Goal: Answer question/provide support

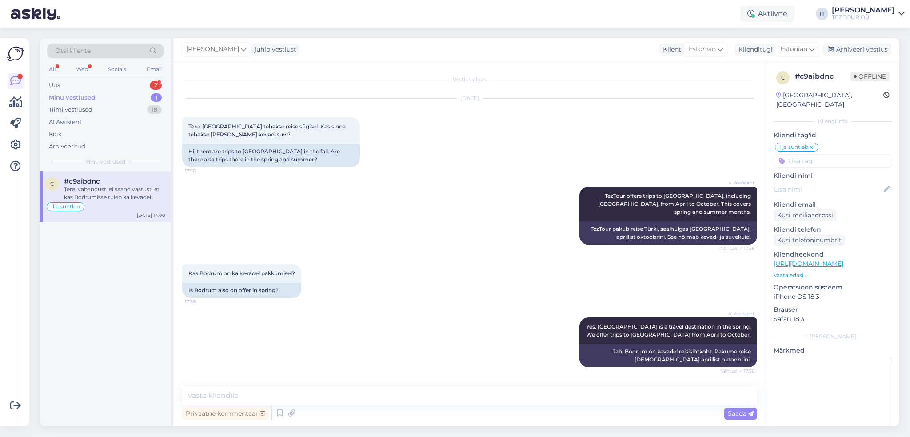
click at [123, 83] on div "Uus 2" at bounding box center [105, 85] width 116 height 12
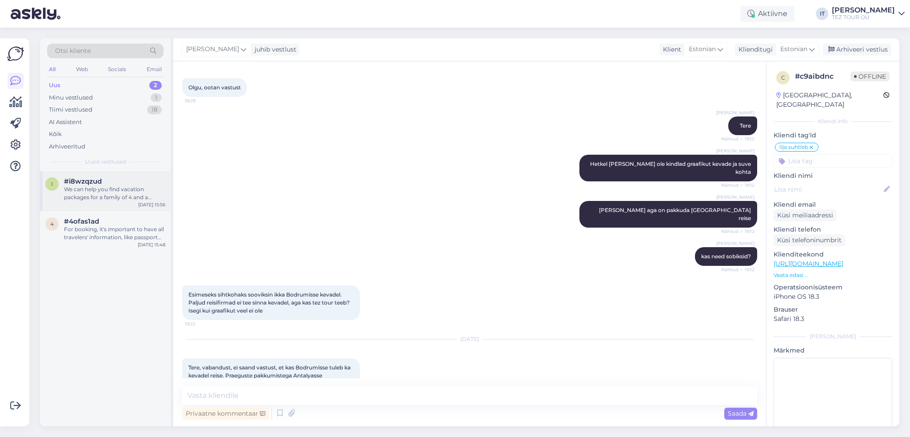
click at [128, 199] on div "We can help you find vacation packages for a family of 4 and a family of 5. Whe…" at bounding box center [114, 193] width 101 height 16
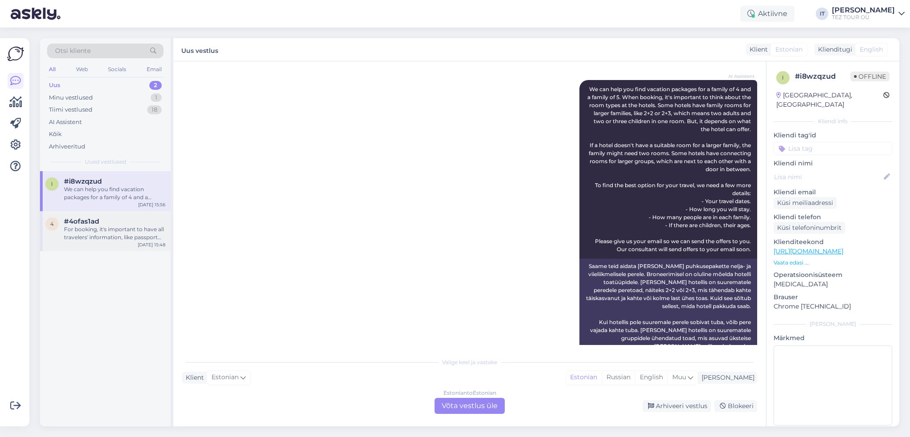
click at [144, 232] on div "For booking, it's important to have all travelers' information, like passport d…" at bounding box center [114, 233] width 101 height 16
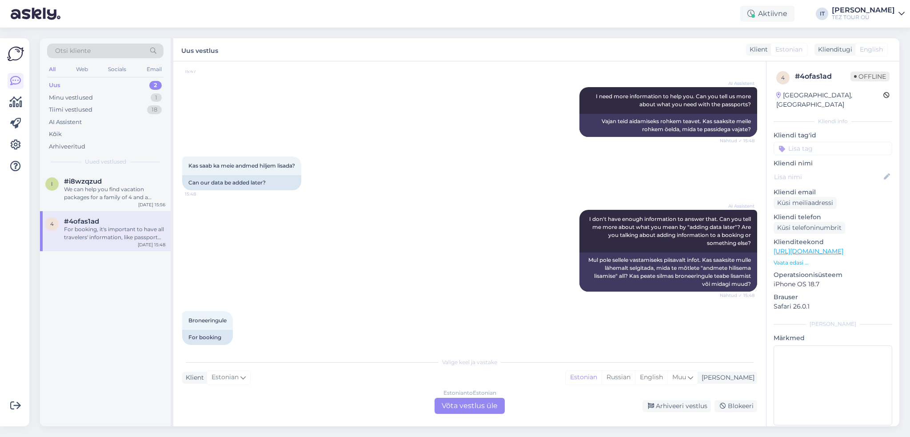
scroll to position [349, 0]
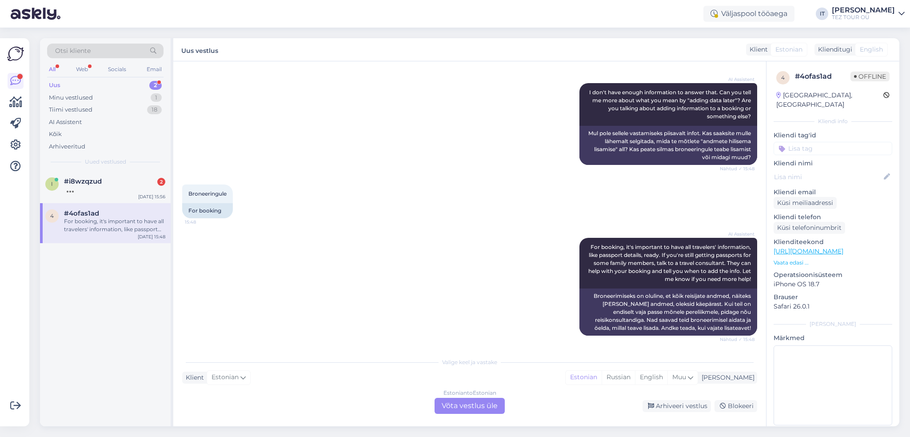
click at [122, 83] on div "Uus 2" at bounding box center [105, 85] width 116 height 12
click at [129, 190] on div "Kaks pere 4-liikmelised ja üks 5-liikmeline" at bounding box center [114, 193] width 101 height 16
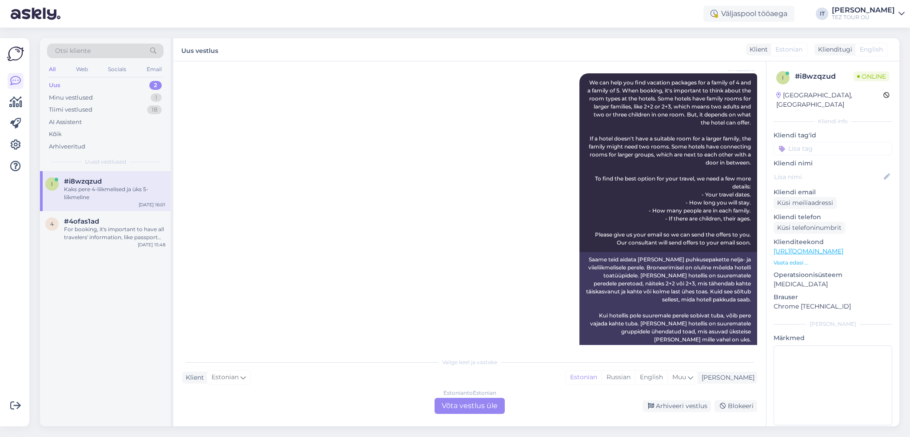
scroll to position [0, 0]
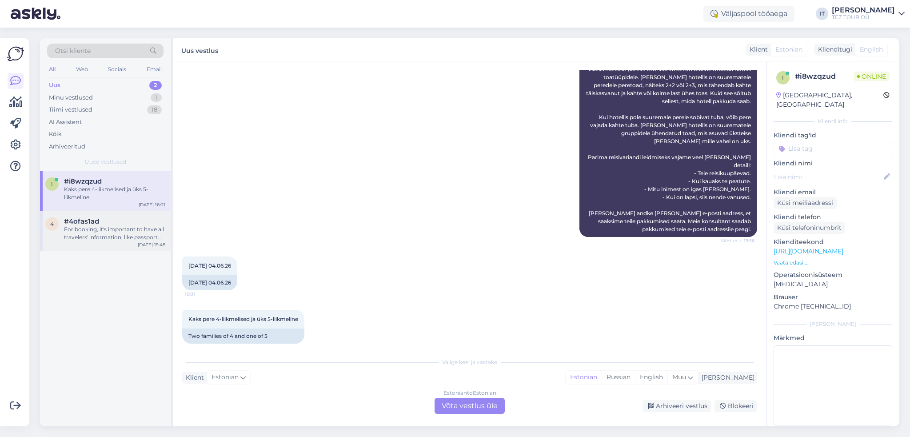
click at [125, 224] on div "#4ofas1ad" at bounding box center [114, 221] width 101 height 8
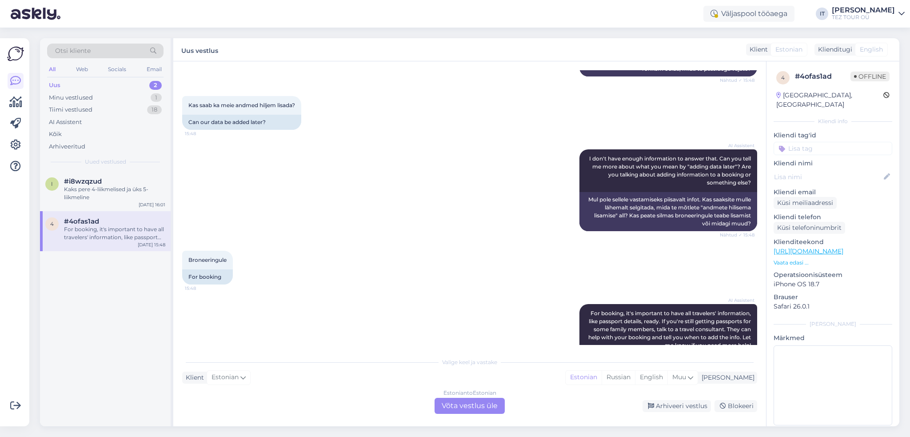
scroll to position [349, 0]
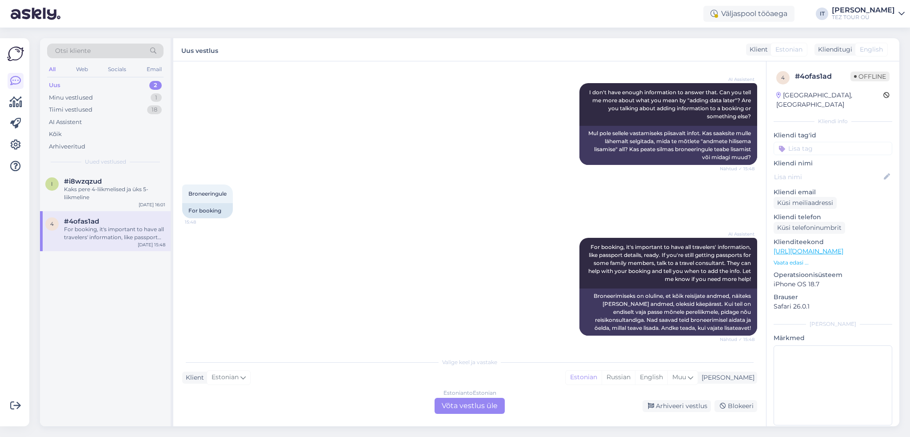
click at [473, 409] on div "Estonian to Estonian Võta vestlus üle" at bounding box center [470, 406] width 70 height 16
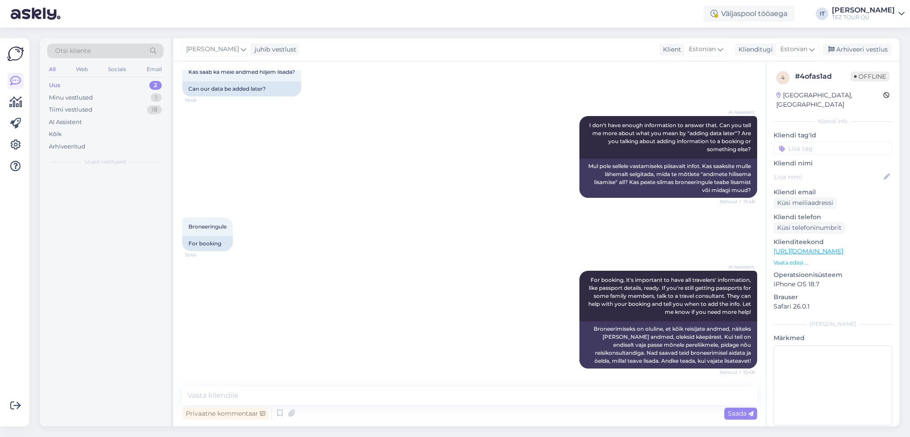
scroll to position [316, 0]
click at [423, 387] on textarea at bounding box center [469, 395] width 575 height 19
type textarea "Ter"
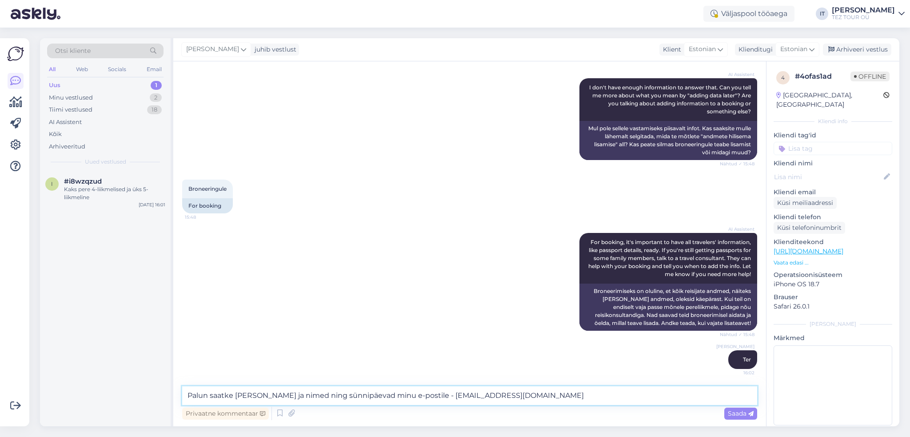
type textarea "Palun saatke [PERSON_NAME] ja nimed ning sünnipäevad minu e-postile - [EMAIL_AD…"
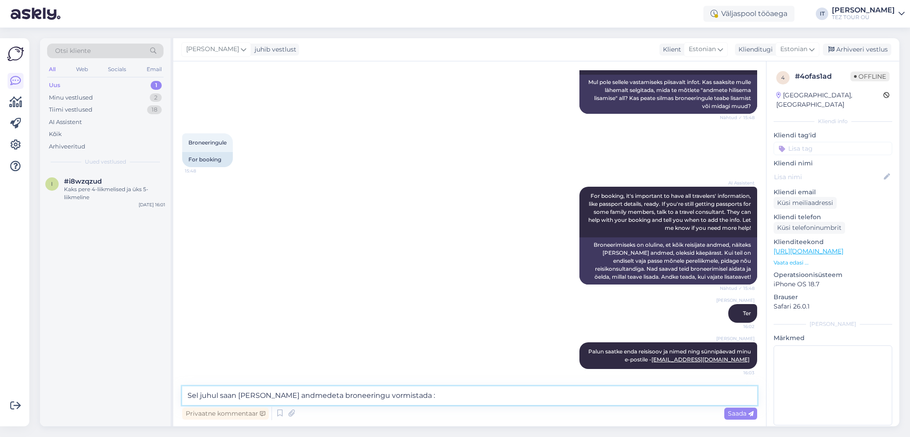
type textarea "Sel juhul saan [PERSON_NAME] andmedeta broneeringu vormistada :)"
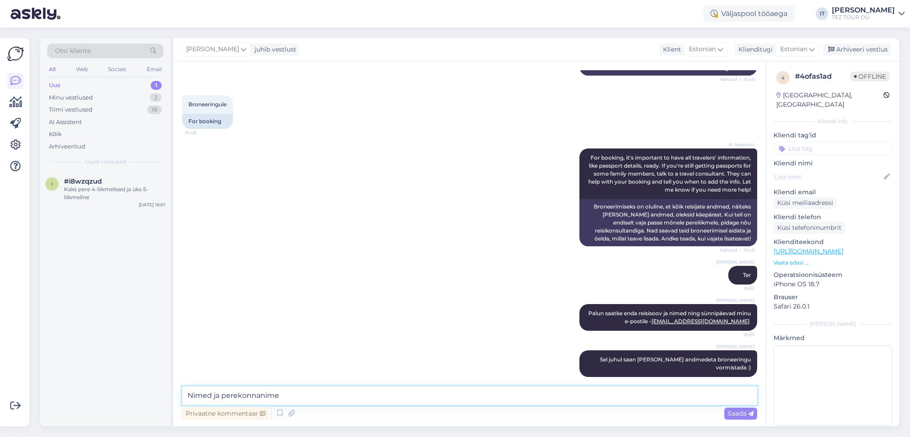
type textarea "Nimed ja perekonnanimed"
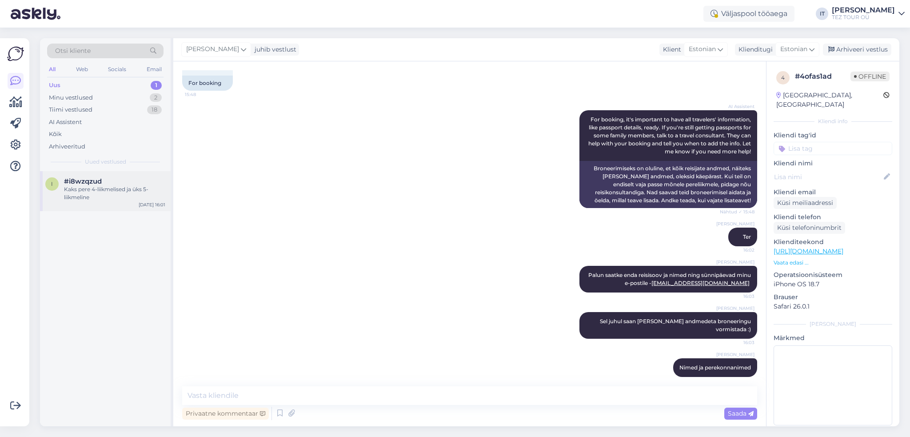
click at [89, 186] on div "Kaks pere 4-liikmelised ja üks 5-liikmeline" at bounding box center [114, 193] width 101 height 16
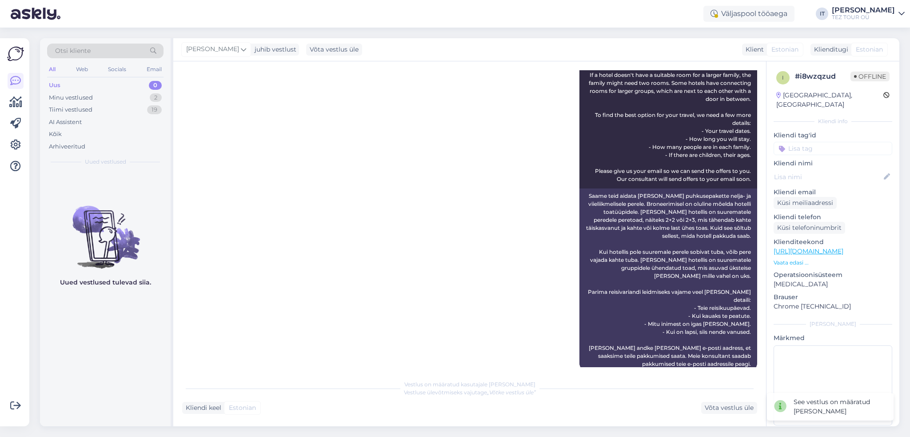
scroll to position [261, 0]
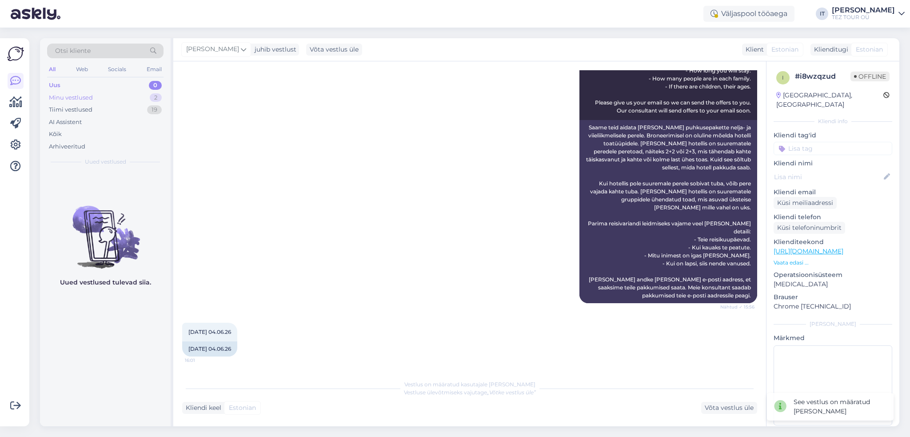
click at [96, 95] on div "Minu vestlused 2" at bounding box center [105, 98] width 116 height 12
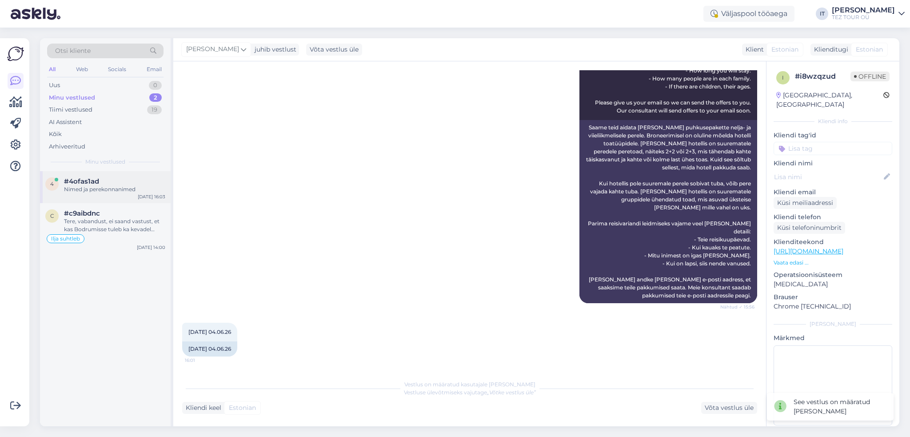
click at [126, 192] on div "Nimed ja perekonnanimed" at bounding box center [114, 189] width 101 height 8
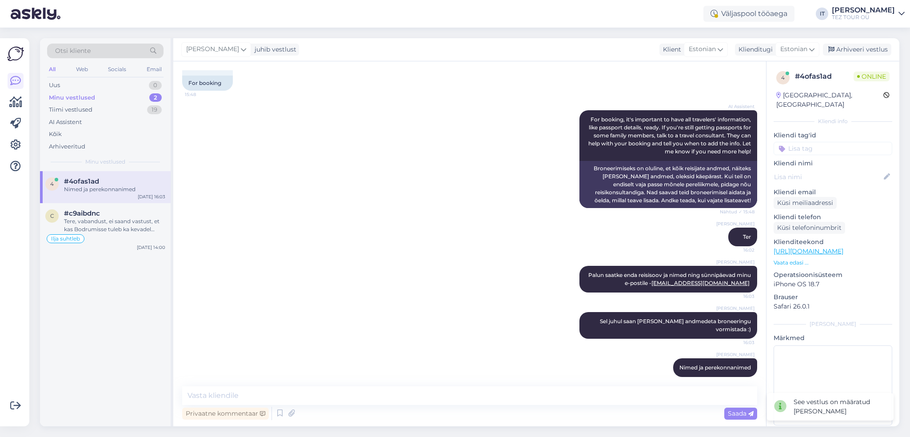
click at [844, 144] on input at bounding box center [833, 148] width 119 height 13
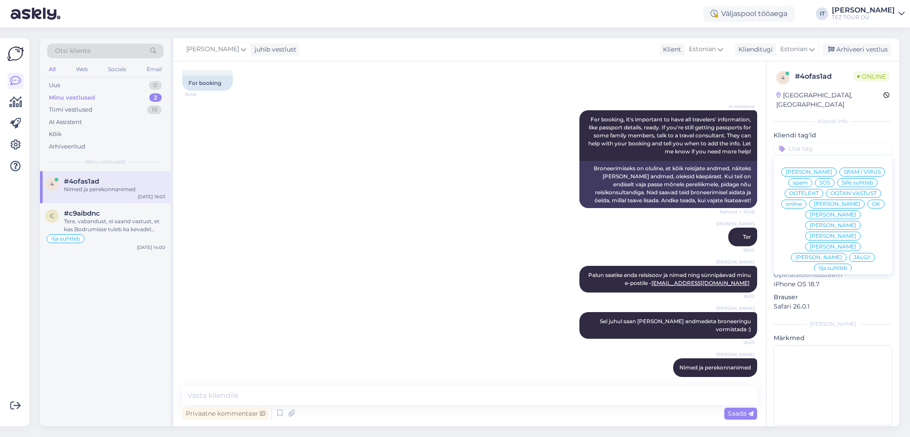
scroll to position [44, 0]
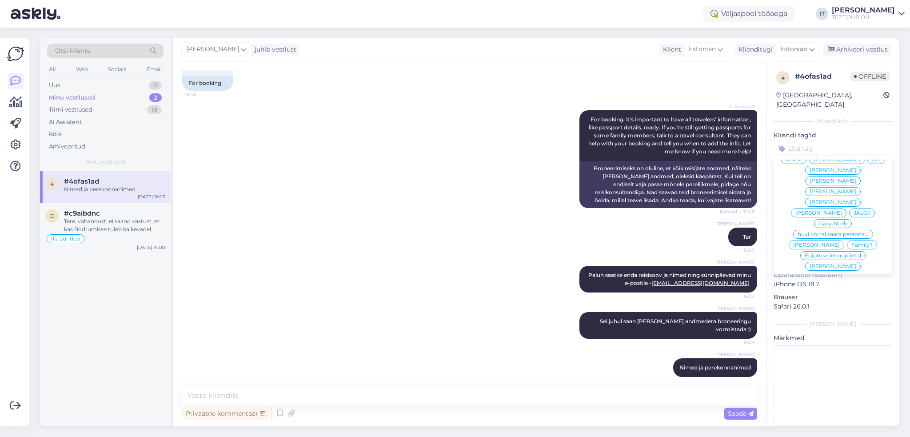
click at [819, 224] on span "Ilja suhtleb" at bounding box center [833, 223] width 29 height 5
